Goal: Transaction & Acquisition: Purchase product/service

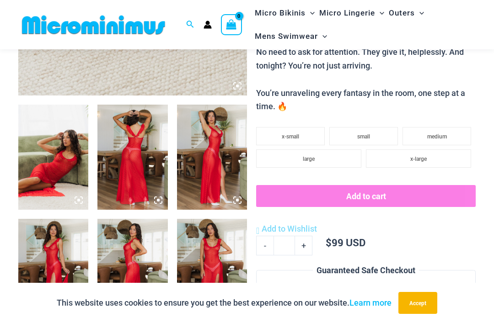
scroll to position [329, 0]
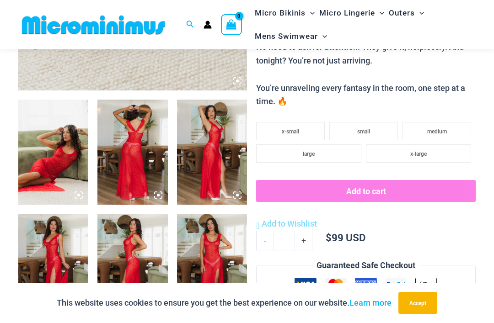
click at [35, 156] on img at bounding box center [53, 152] width 70 height 105
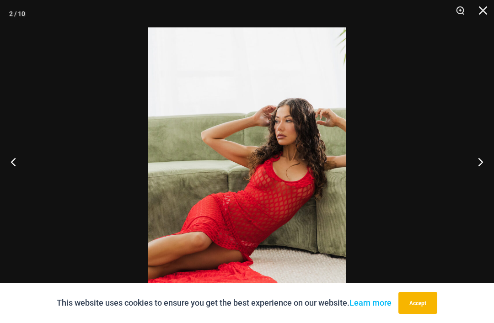
click at [476, 185] on button "Next" at bounding box center [476, 162] width 34 height 46
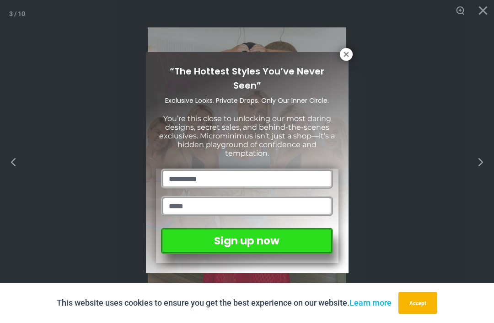
click at [346, 55] on icon at bounding box center [346, 54] width 8 height 8
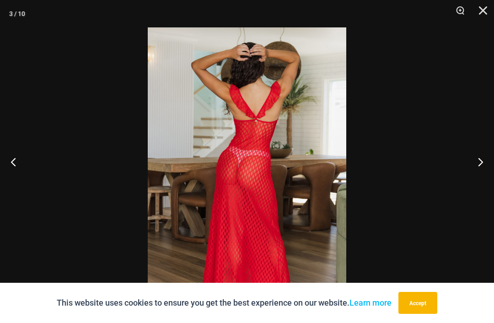
click at [475, 182] on button "Next" at bounding box center [476, 162] width 34 height 46
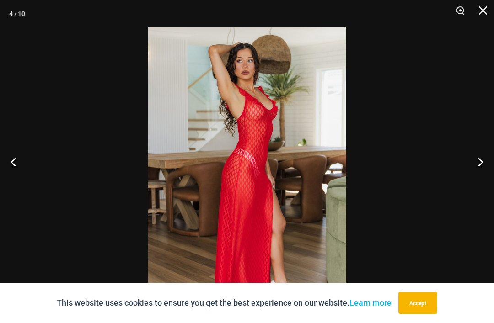
click at [471, 185] on button "Next" at bounding box center [476, 162] width 34 height 46
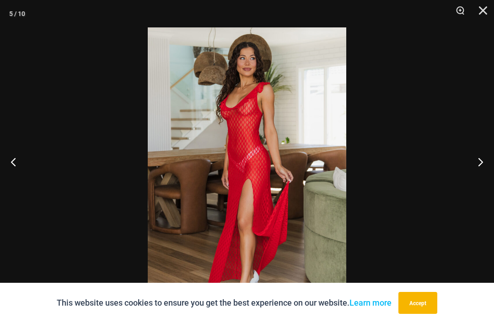
click at [474, 182] on button "Next" at bounding box center [476, 162] width 34 height 46
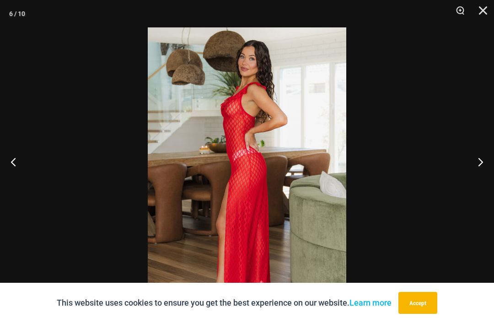
click at [480, 10] on button "Close" at bounding box center [479, 13] width 23 height 27
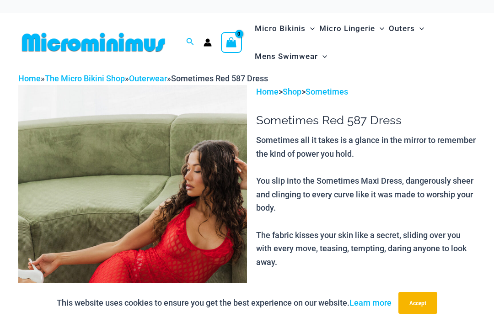
scroll to position [0, 0]
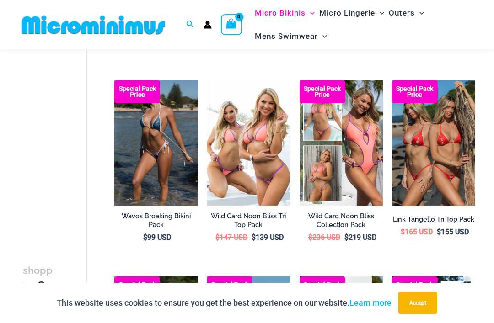
scroll to position [253, 0]
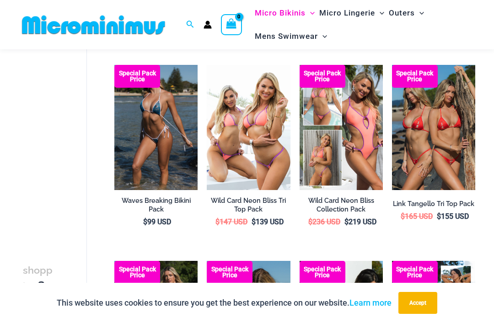
click at [114, 65] on img at bounding box center [114, 65] width 0 height 0
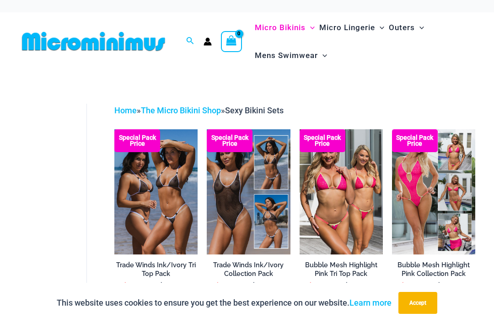
scroll to position [5, 0]
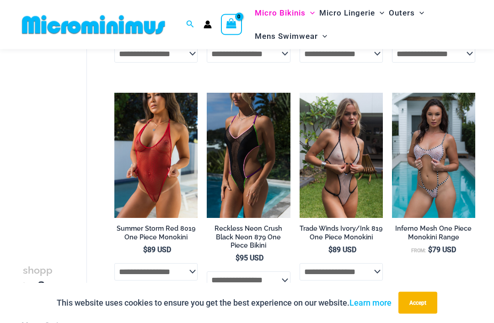
scroll to position [247, 0]
click at [139, 269] on select "**********" at bounding box center [155, 271] width 83 height 17
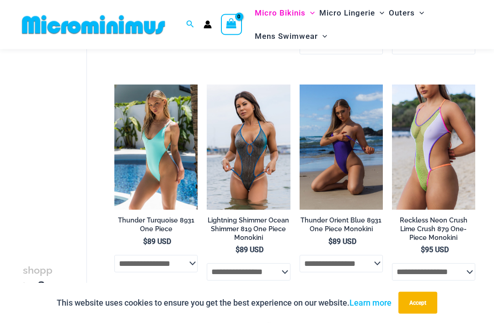
scroll to position [944, 0]
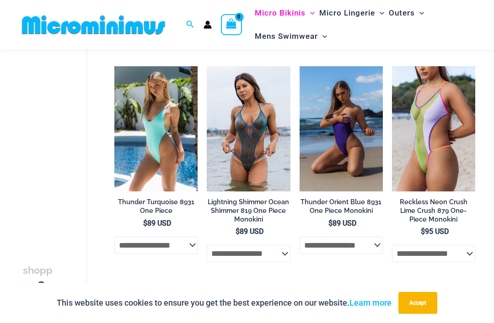
click at [321, 252] on select "**********" at bounding box center [340, 245] width 83 height 17
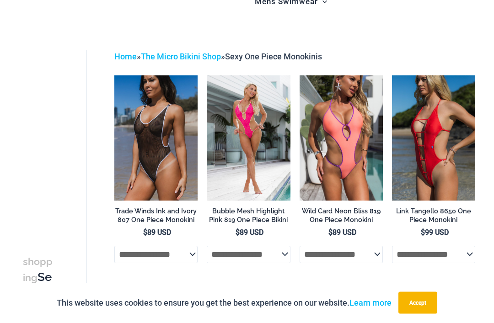
scroll to position [0, 0]
